Goal: Check status: Check status

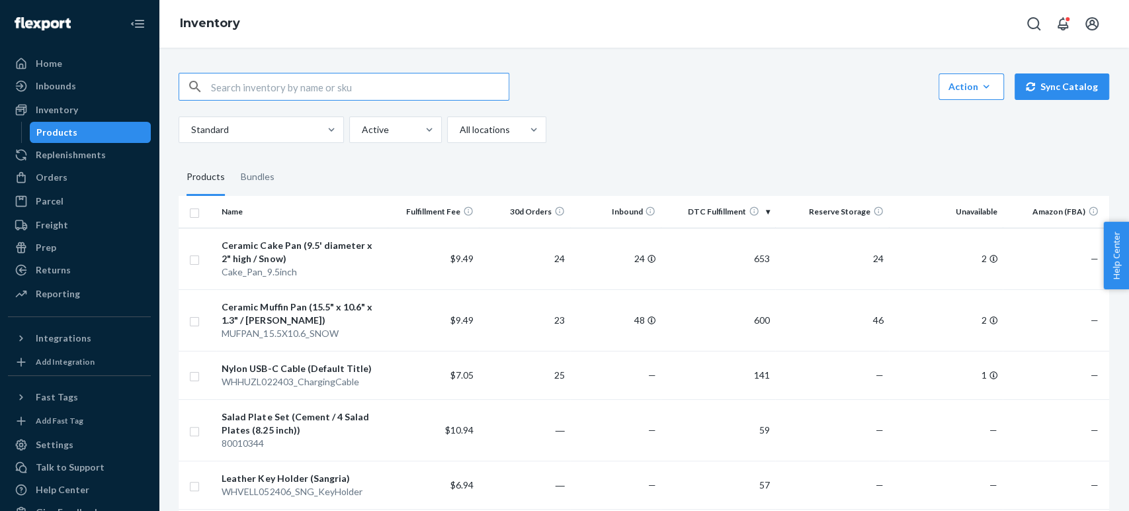
paste input "Bangle Weights"
type input "Bangle Weight"
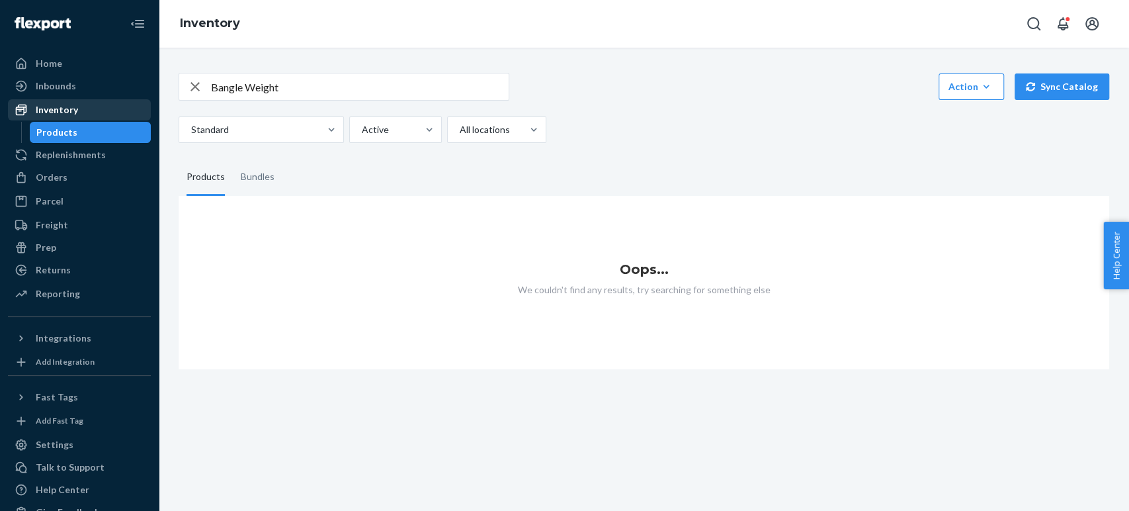
click at [58, 102] on div "Inventory" at bounding box center [79, 110] width 140 height 19
click at [60, 104] on div "Inventory" at bounding box center [57, 109] width 42 height 13
click at [253, 179] on div "Bundles" at bounding box center [258, 177] width 34 height 37
click at [233, 159] on input "Bundles" at bounding box center [233, 159] width 0 height 0
click at [194, 89] on icon "button" at bounding box center [195, 86] width 16 height 26
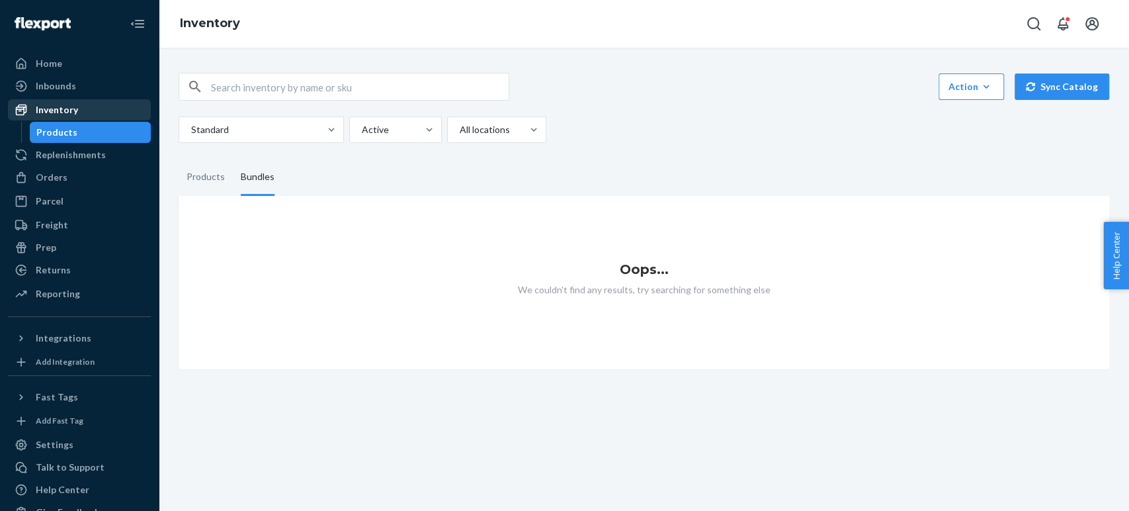
click at [62, 108] on div "Inventory" at bounding box center [57, 109] width 42 height 13
click at [218, 86] on input "text" at bounding box center [360, 86] width 298 height 26
paste input "Bangle Weights"
type input "Bangle"
click at [201, 184] on div "Products" at bounding box center [206, 177] width 38 height 37
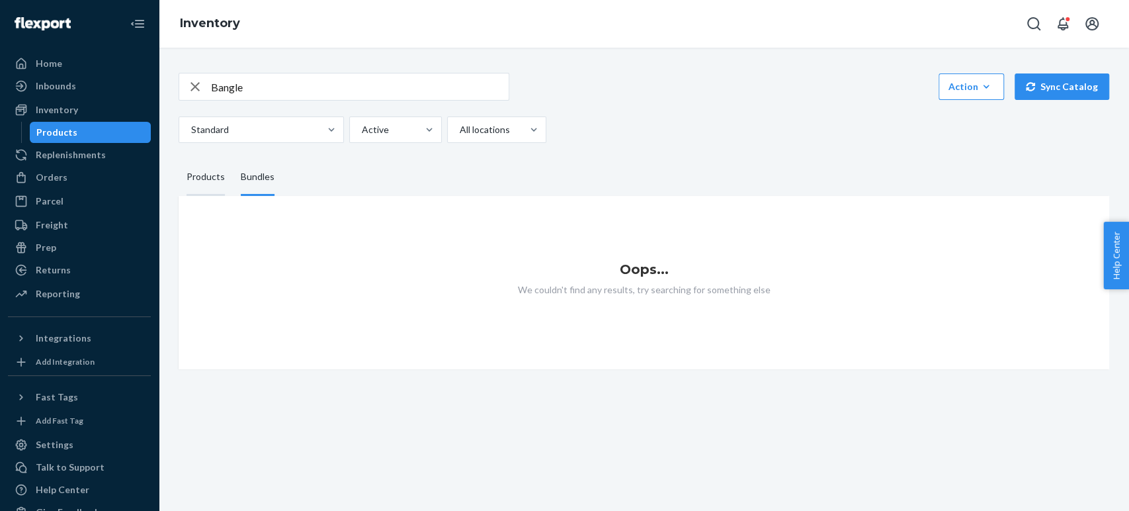
click at [179, 159] on input "Products" at bounding box center [179, 159] width 0 height 0
click at [58, 177] on div "Orders" at bounding box center [52, 177] width 32 height 13
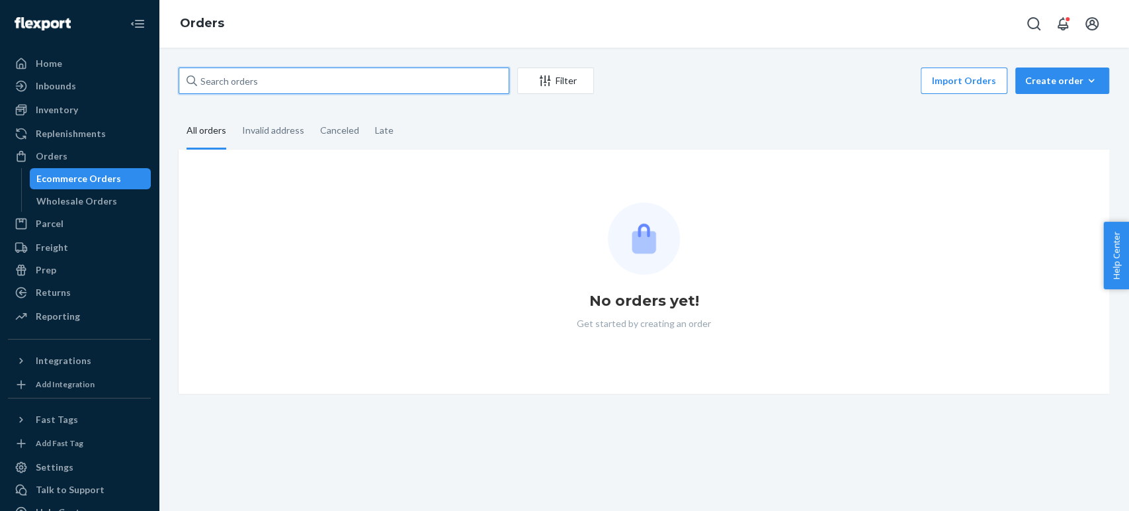
click at [252, 83] on input "text" at bounding box center [344, 80] width 331 height 26
paste input "Bangle Weights"
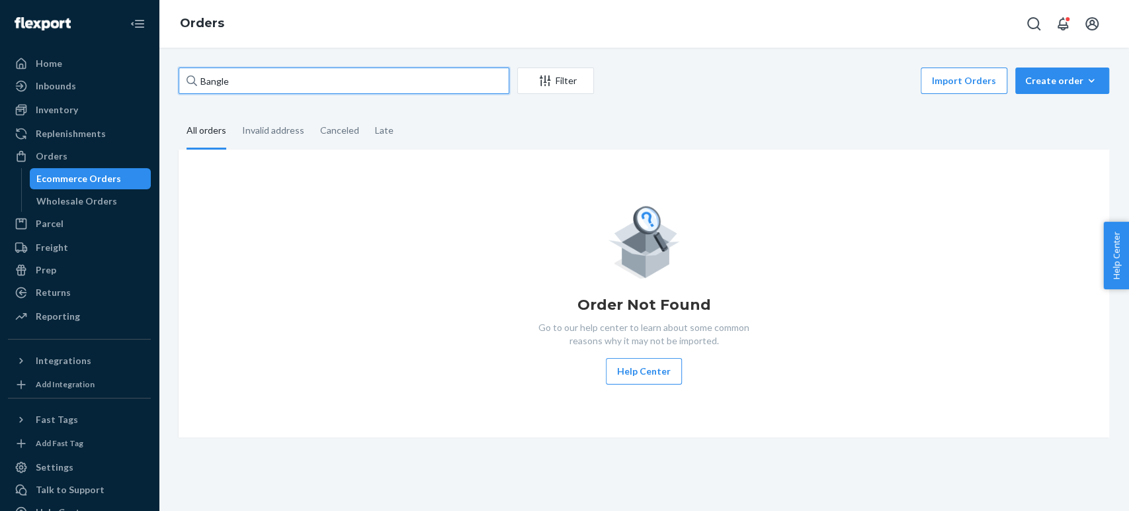
click at [229, 77] on input "Bangle" at bounding box center [344, 80] width 331 height 26
paste input "7306000"
type input "7306000"
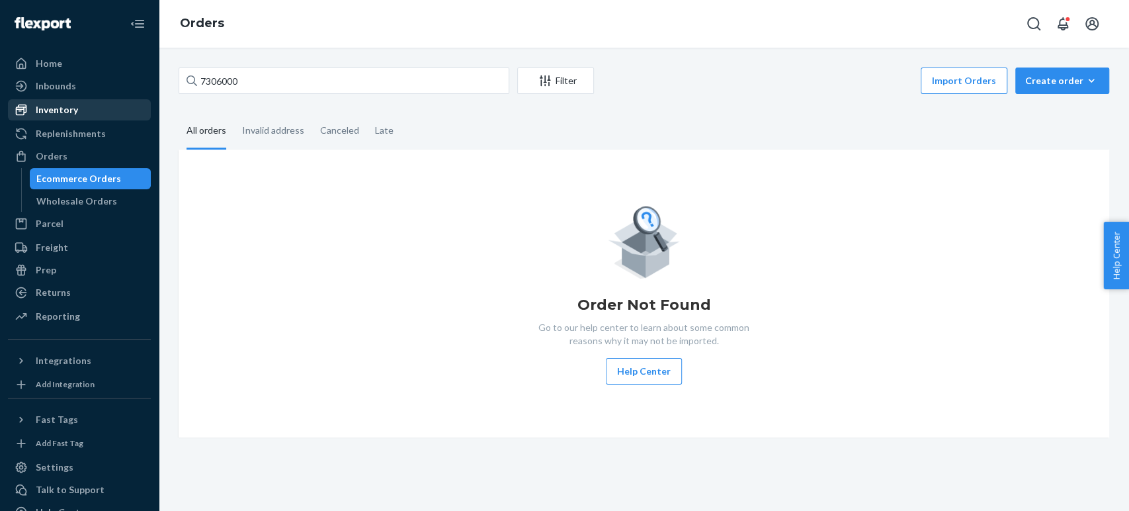
click at [63, 108] on div "Inventory" at bounding box center [57, 109] width 42 height 13
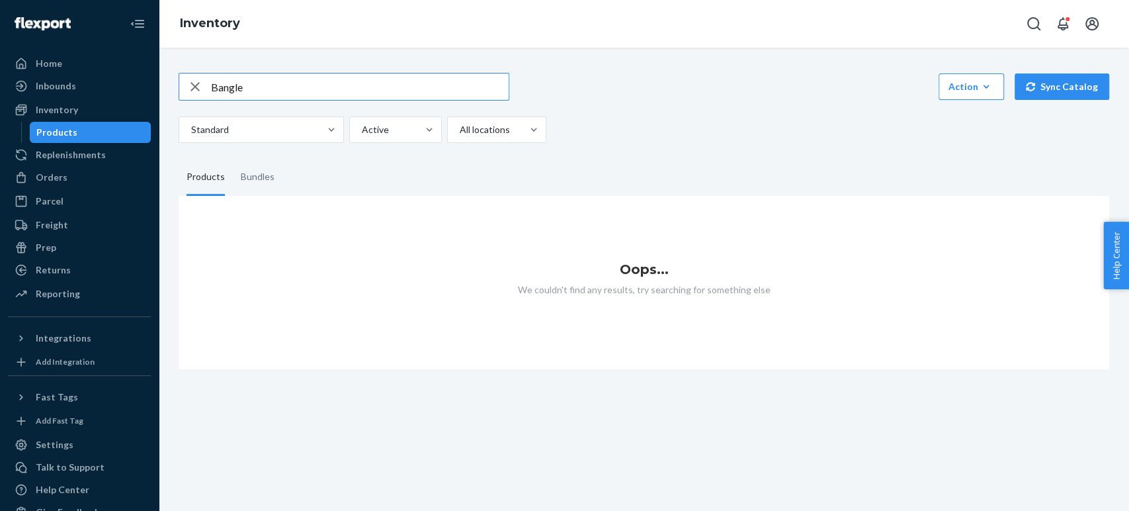
click at [216, 82] on input "Bangle" at bounding box center [360, 86] width 298 height 26
click at [260, 89] on input "Bangle" at bounding box center [360, 86] width 298 height 26
type input "Bangle"
click at [220, 177] on div "Products" at bounding box center [206, 177] width 38 height 37
click at [179, 159] on input "Products" at bounding box center [179, 159] width 0 height 0
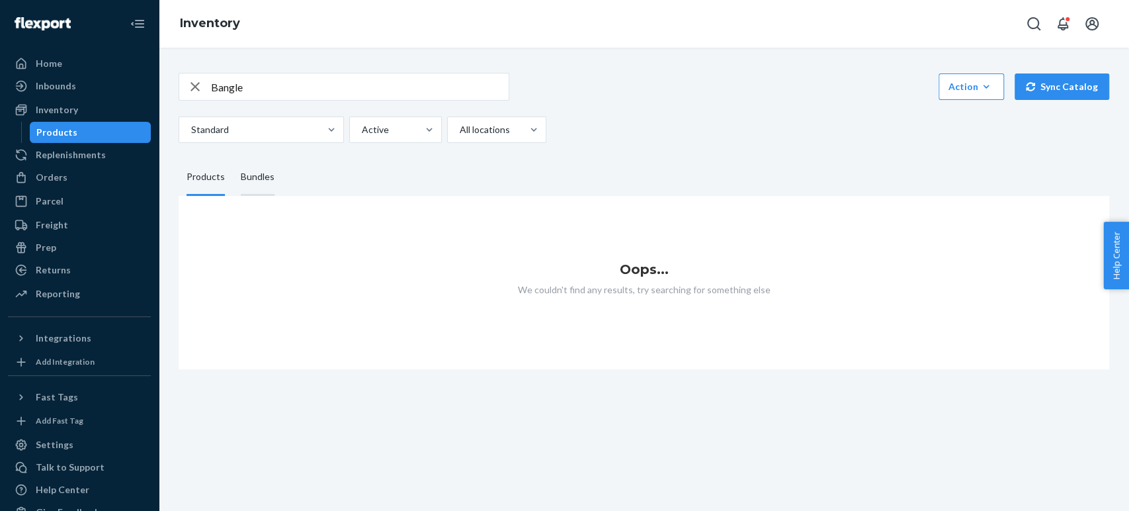
click at [243, 173] on div "Bundles" at bounding box center [258, 177] width 34 height 37
click at [233, 159] on input "Bundles" at bounding box center [233, 159] width 0 height 0
click at [271, 95] on input "Bangle" at bounding box center [360, 86] width 298 height 26
click at [263, 86] on input "Bangle" at bounding box center [360, 86] width 298 height 26
click at [253, 87] on input "Bangle" at bounding box center [360, 86] width 298 height 26
